Goal: Information Seeking & Learning: Learn about a topic

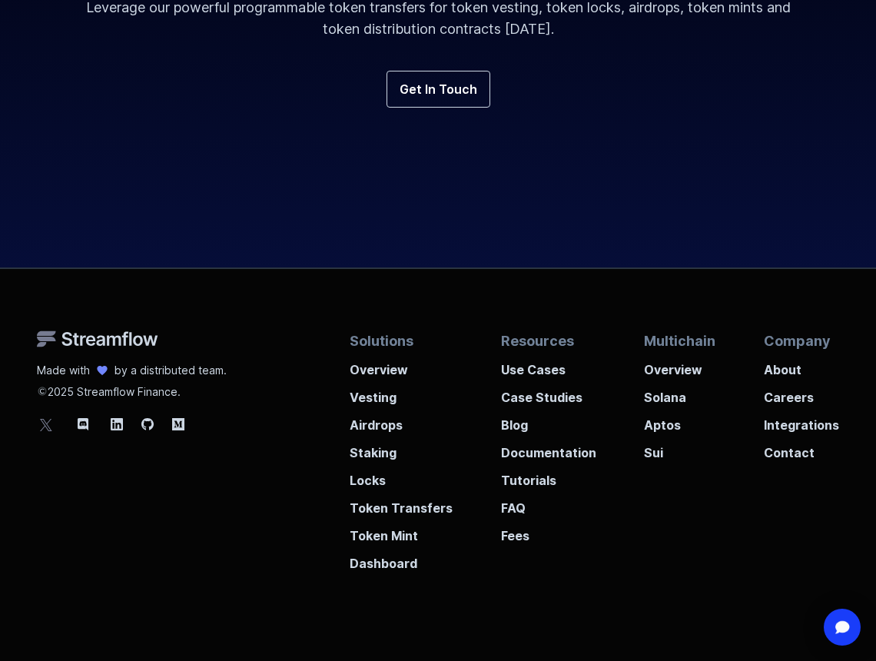
scroll to position [5514, 0]
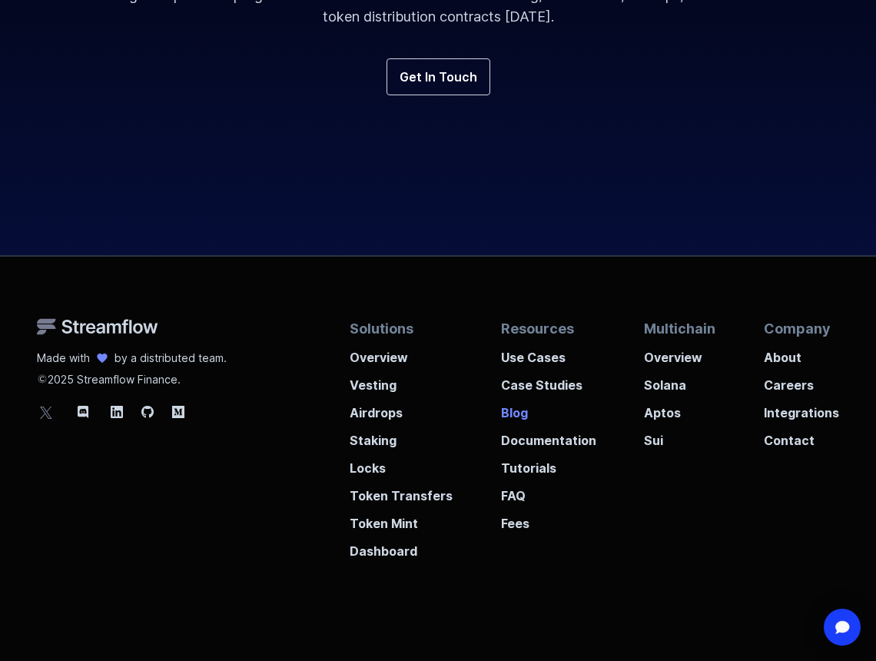
click at [516, 394] on p "Blog" at bounding box center [548, 408] width 95 height 28
click at [528, 339] on p "Use Cases" at bounding box center [548, 353] width 95 height 28
click at [540, 422] on p "Documentation" at bounding box center [548, 436] width 95 height 28
click at [532, 449] on p "Tutorials" at bounding box center [548, 463] width 95 height 28
click at [149, 406] on icon at bounding box center [147, 412] width 12 height 12
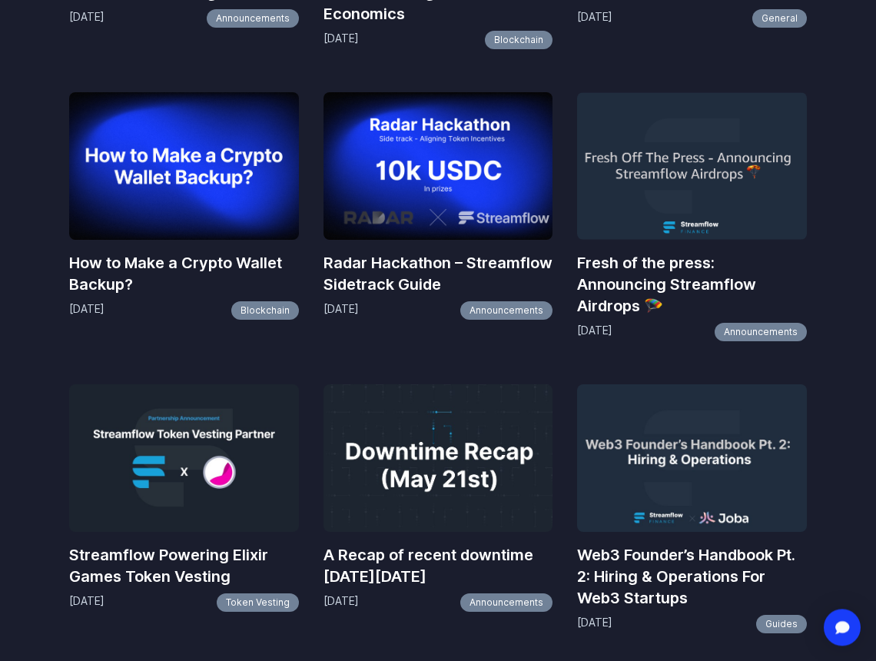
scroll to position [1660, 0]
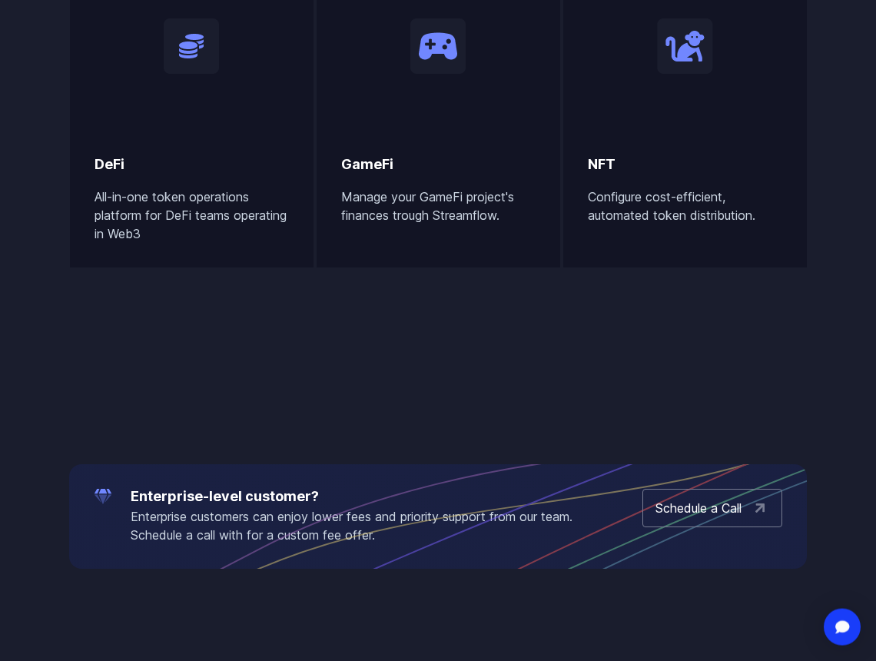
scroll to position [915, 0]
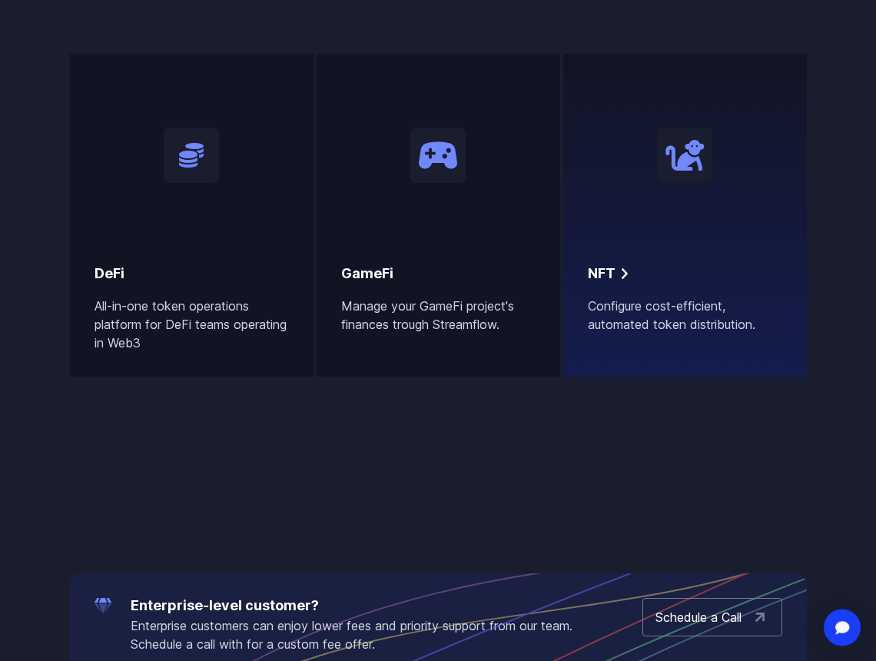
click at [752, 242] on div "NFT Configure cost-efficient, automated token distribution." at bounding box center [685, 205] width 194 height 255
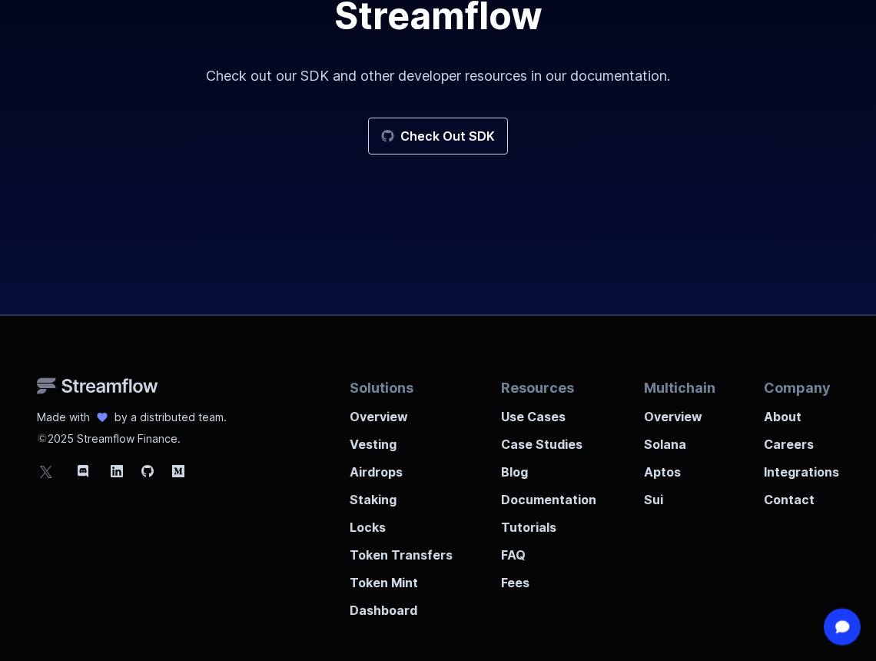
scroll to position [3079, 0]
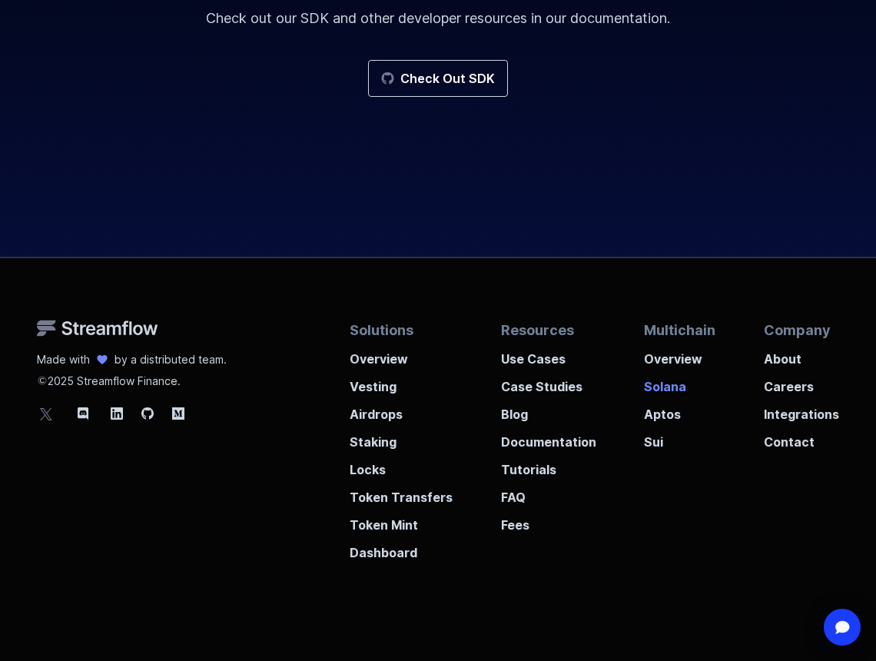
click at [663, 368] on p "Solana" at bounding box center [679, 382] width 71 height 28
click at [808, 396] on p "Integrations" at bounding box center [801, 410] width 75 height 28
